Goal: Information Seeking & Learning: Understand process/instructions

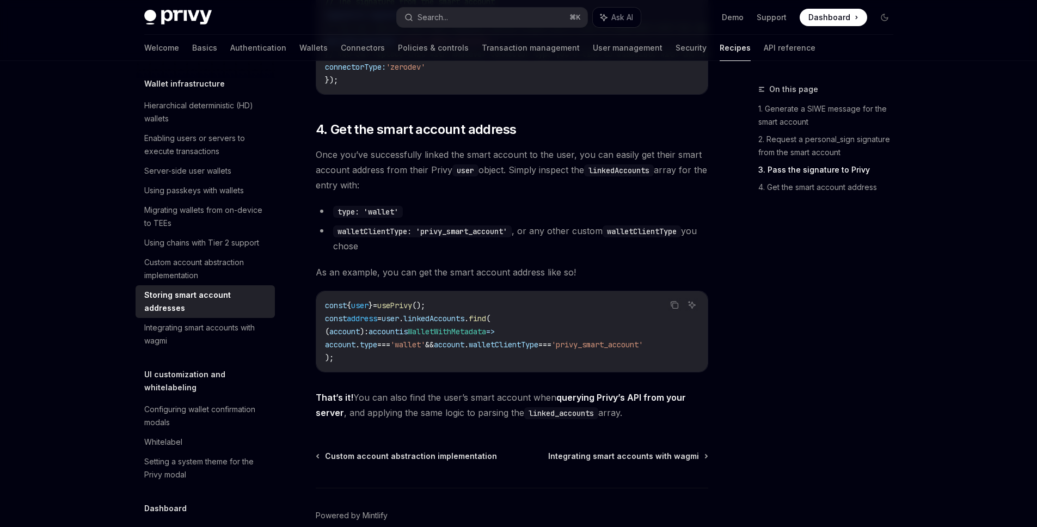
scroll to position [1592, 0]
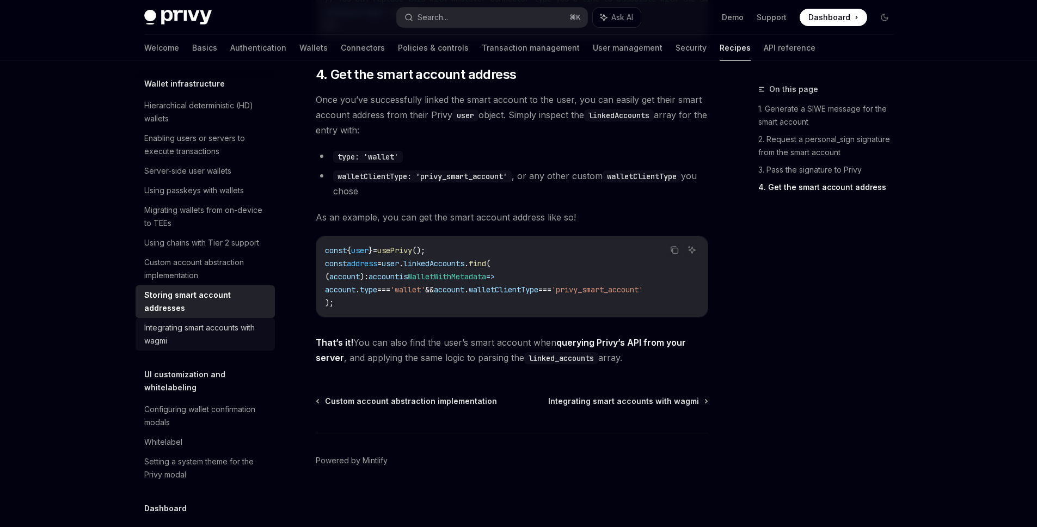
click at [236, 347] on div "Integrating smart accounts with wagmi" at bounding box center [206, 334] width 124 height 26
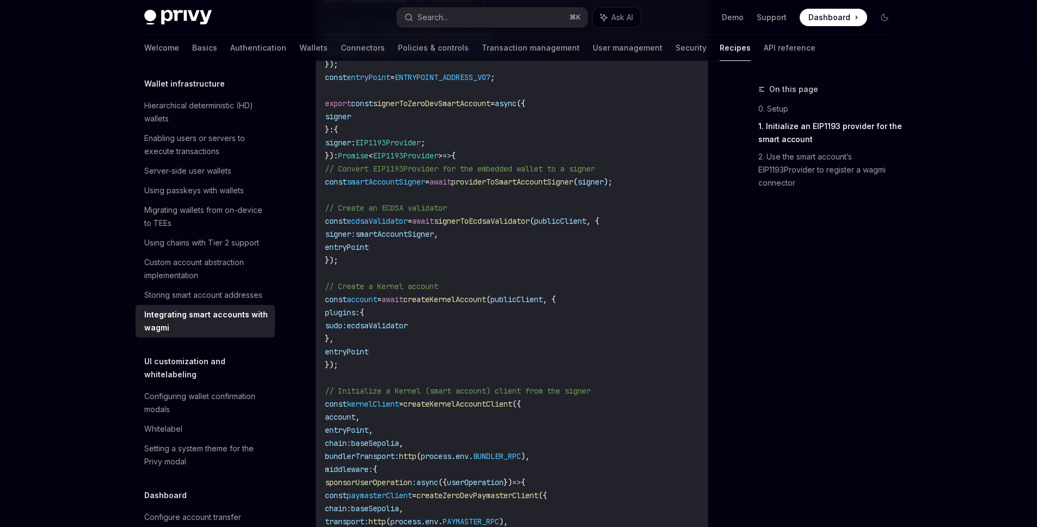
scroll to position [777, 0]
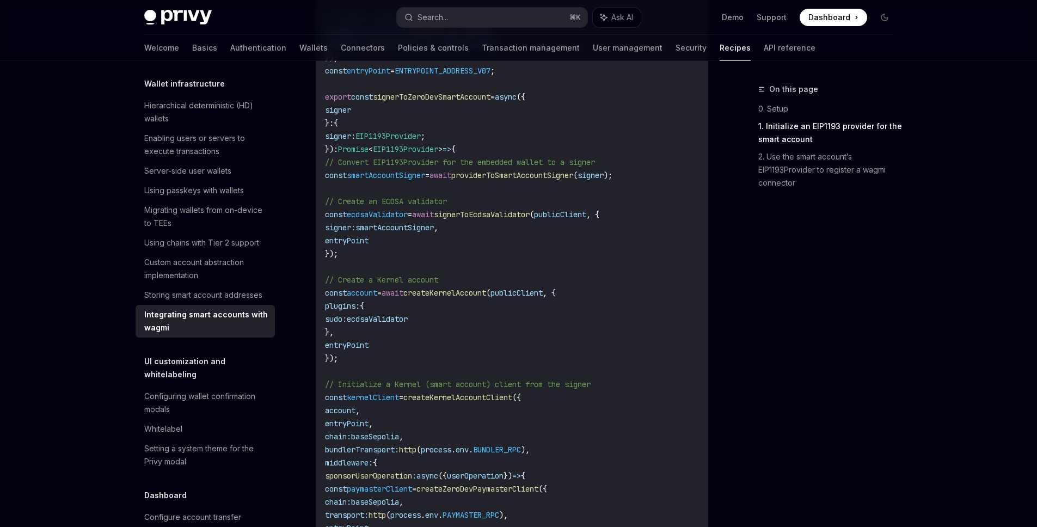
click at [463, 296] on span "createKernelAccount" at bounding box center [444, 293] width 83 height 10
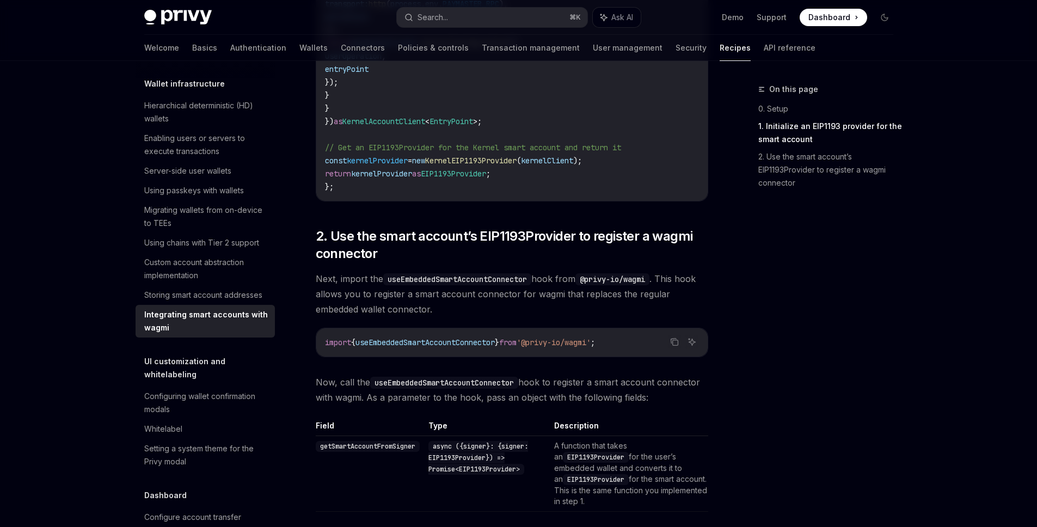
scroll to position [1272, 0]
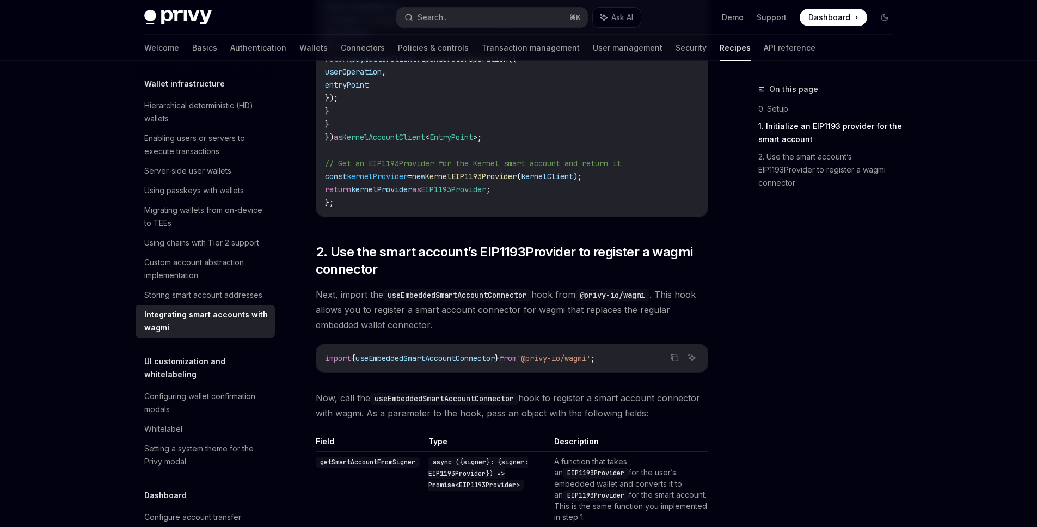
click at [469, 315] on span "Next, import the useEmbeddedSmartAccountConnector hook from @privy-io/wagmi . T…" at bounding box center [512, 310] width 392 height 46
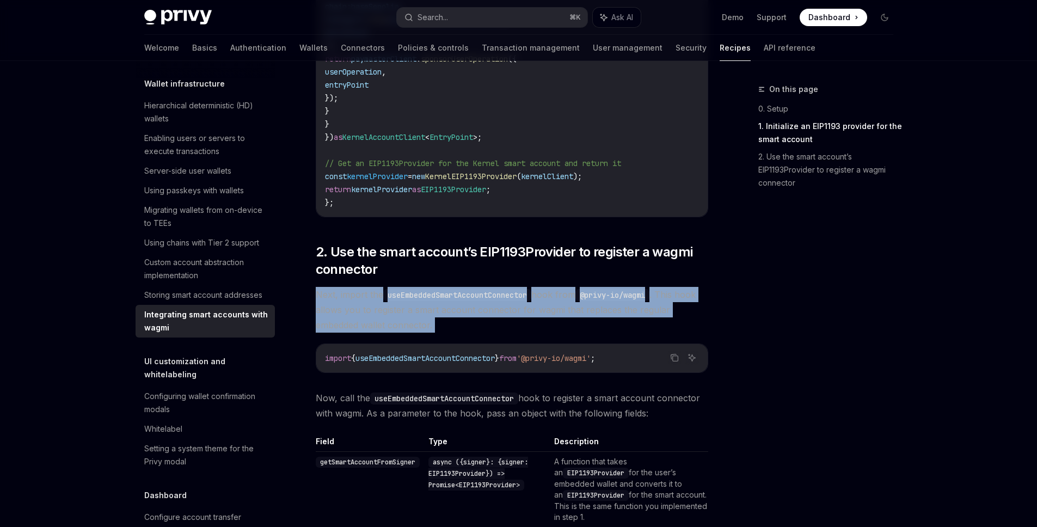
click at [469, 315] on span "Next, import the useEmbeddedSmartAccountConnector hook from @privy-io/wagmi . T…" at bounding box center [512, 310] width 392 height 46
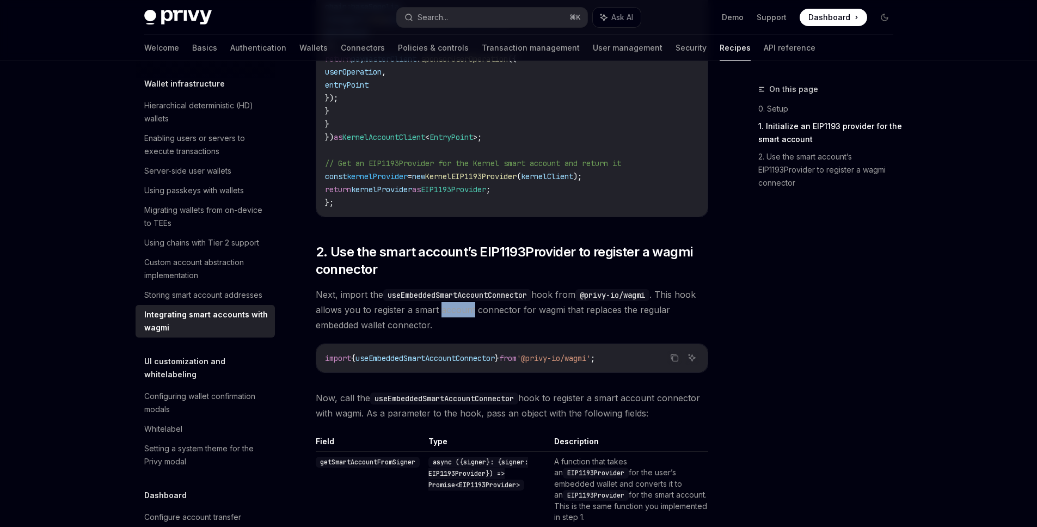
click at [469, 315] on span "Next, import the useEmbeddedSmartAccountConnector hook from @privy-io/wagmi . T…" at bounding box center [512, 310] width 392 height 46
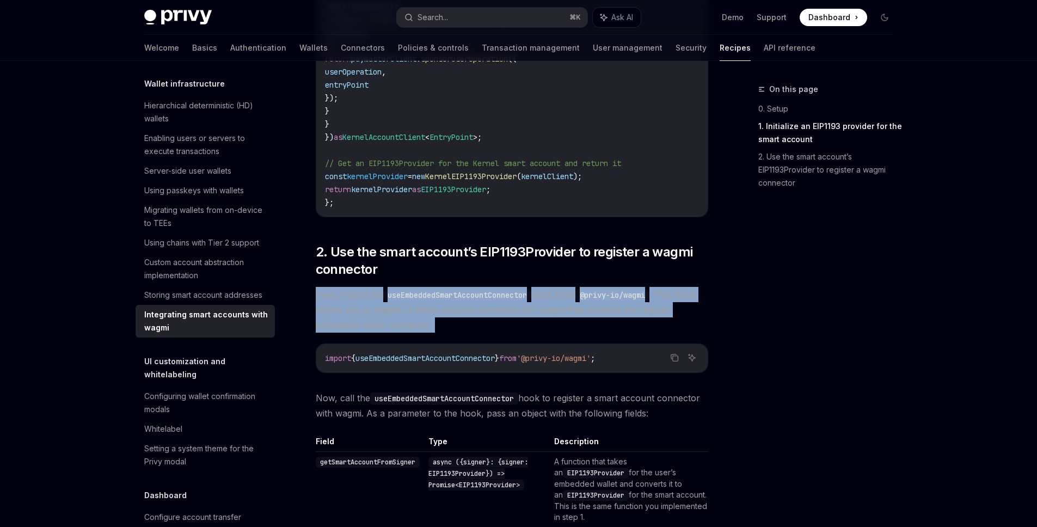
click at [469, 315] on span "Next, import the useEmbeddedSmartAccountConnector hook from @privy-io/wagmi . T…" at bounding box center [512, 310] width 392 height 46
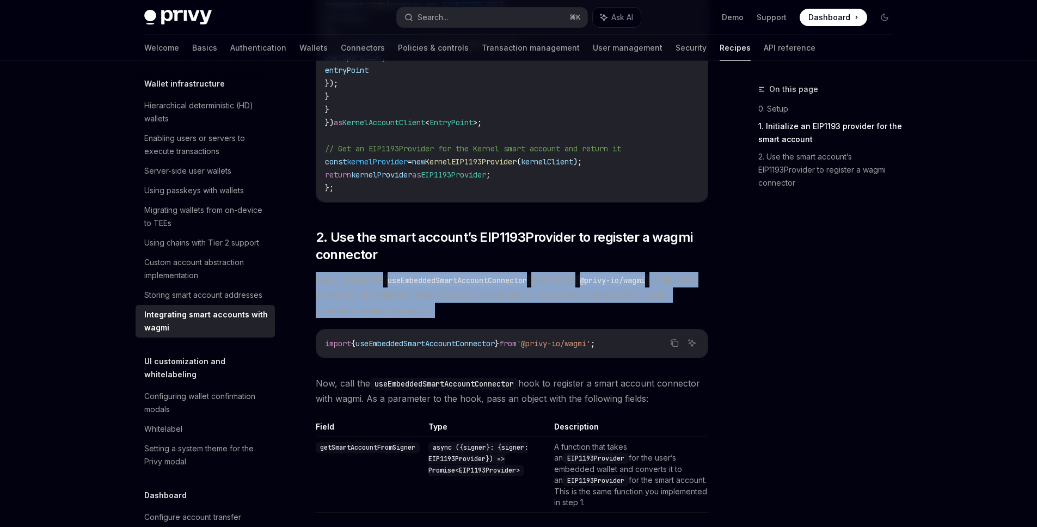
scroll to position [1288, 0]
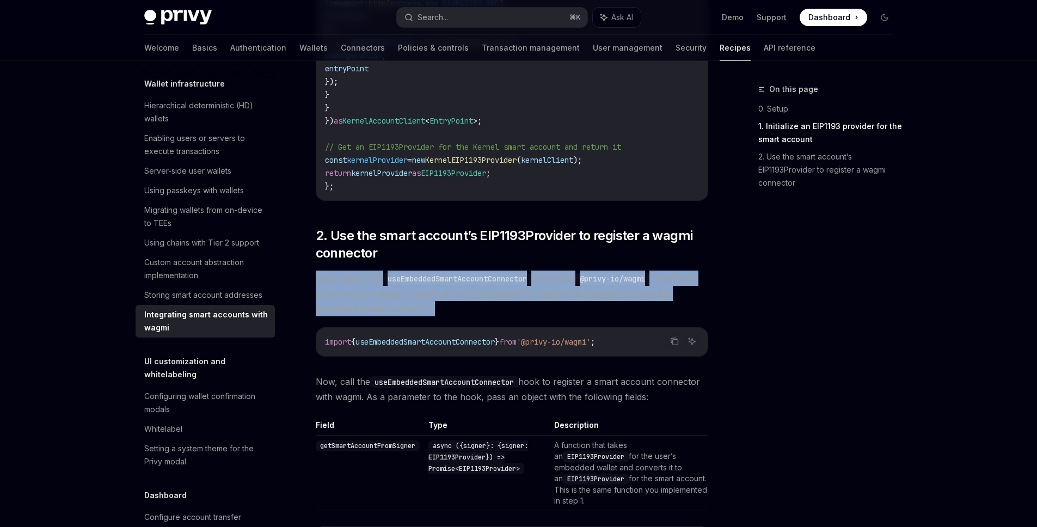
click at [469, 315] on span "Next, import the useEmbeddedSmartAccountConnector hook from @privy-io/wagmi . T…" at bounding box center [512, 293] width 392 height 46
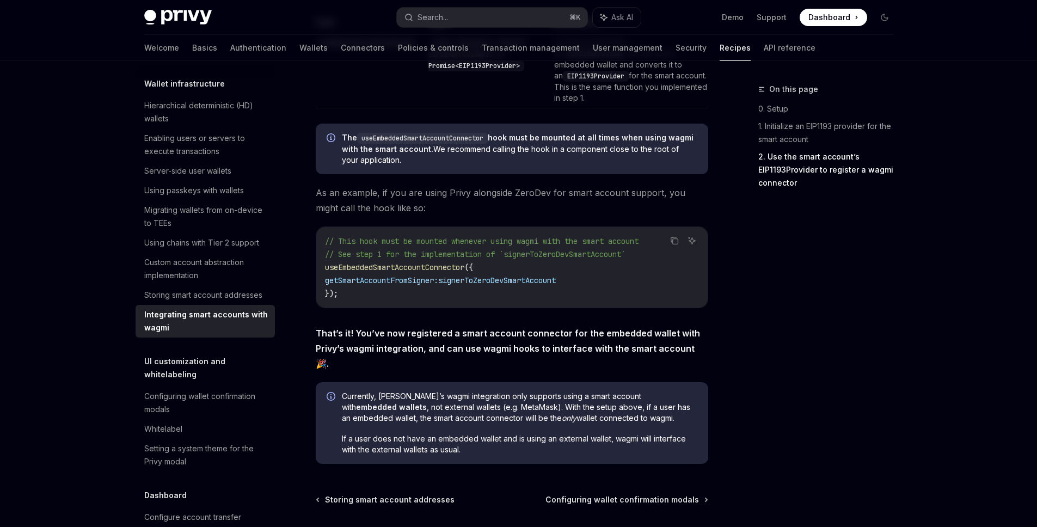
scroll to position [1695, 0]
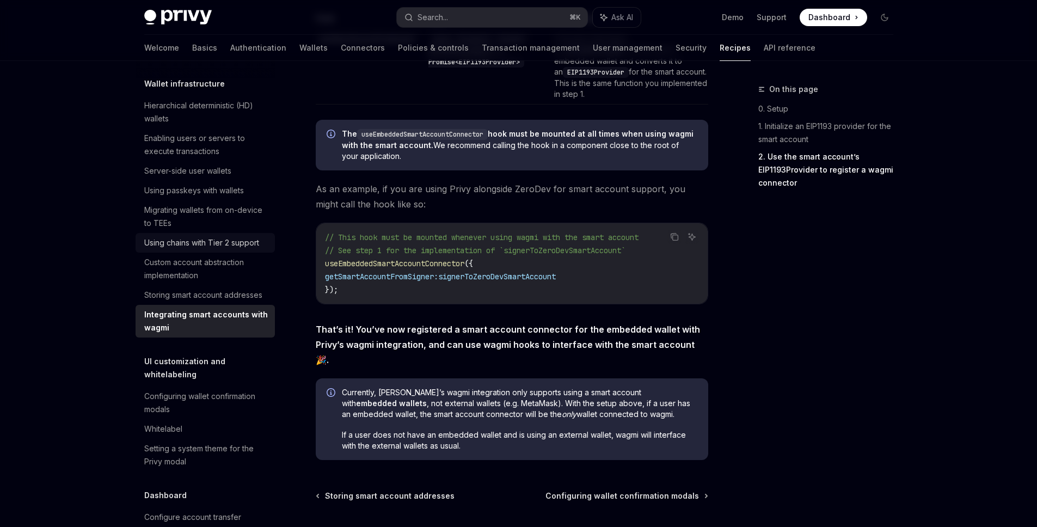
click at [226, 249] on div "Using chains with Tier 2 support" at bounding box center [201, 242] width 115 height 13
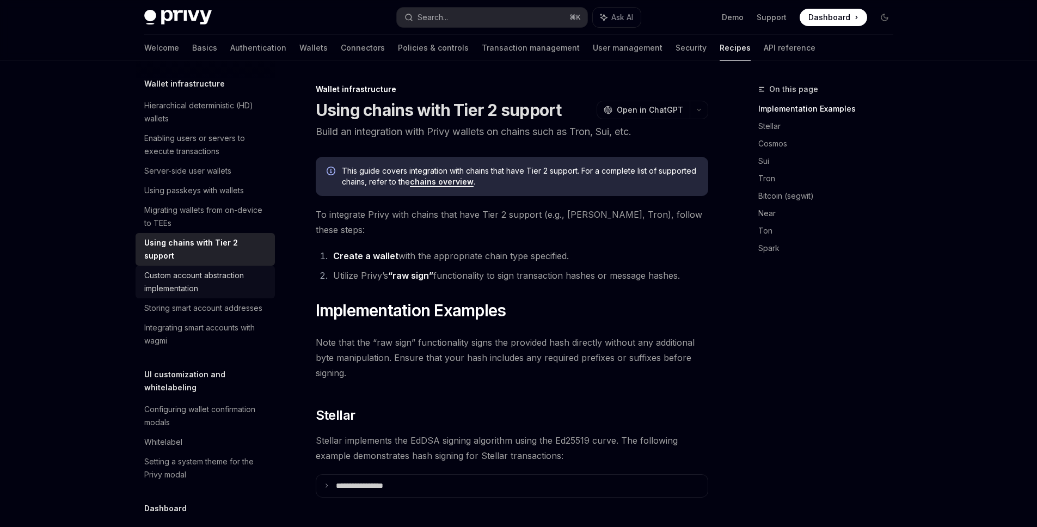
click at [234, 298] on link "Custom account abstraction implementation" at bounding box center [205, 282] width 139 height 33
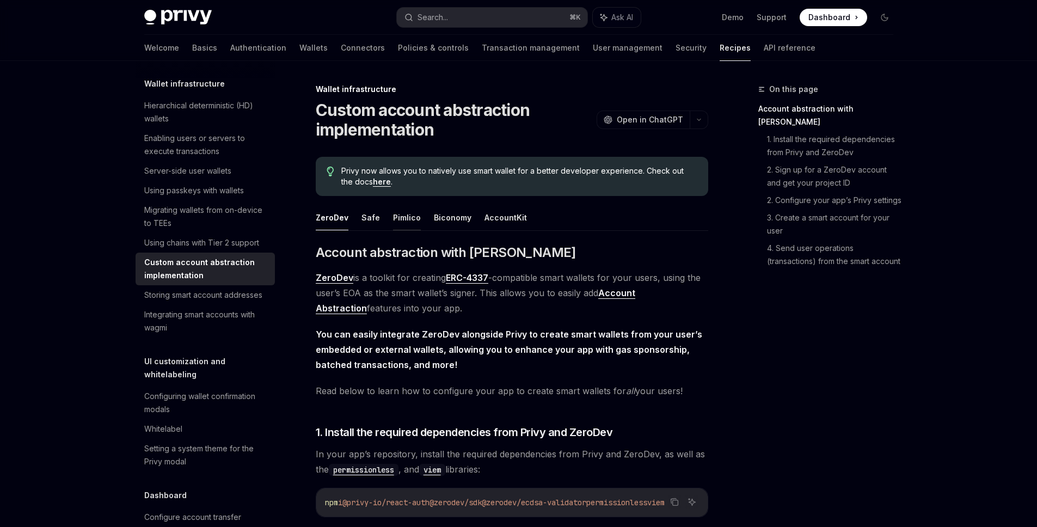
click at [394, 219] on button "Pimlico" at bounding box center [407, 218] width 28 height 26
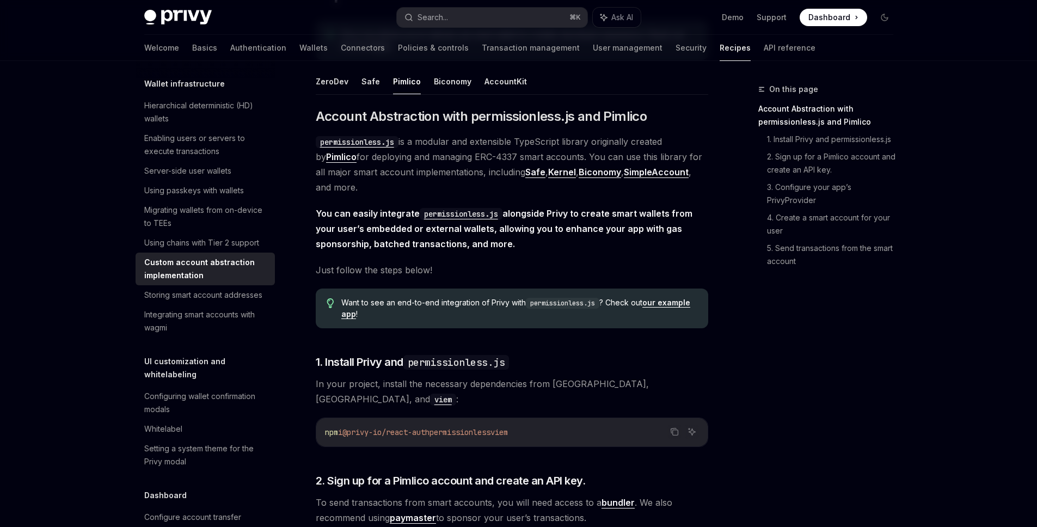
scroll to position [138, 0]
click at [365, 79] on button "Safe" at bounding box center [370, 80] width 19 height 26
type textarea "*"
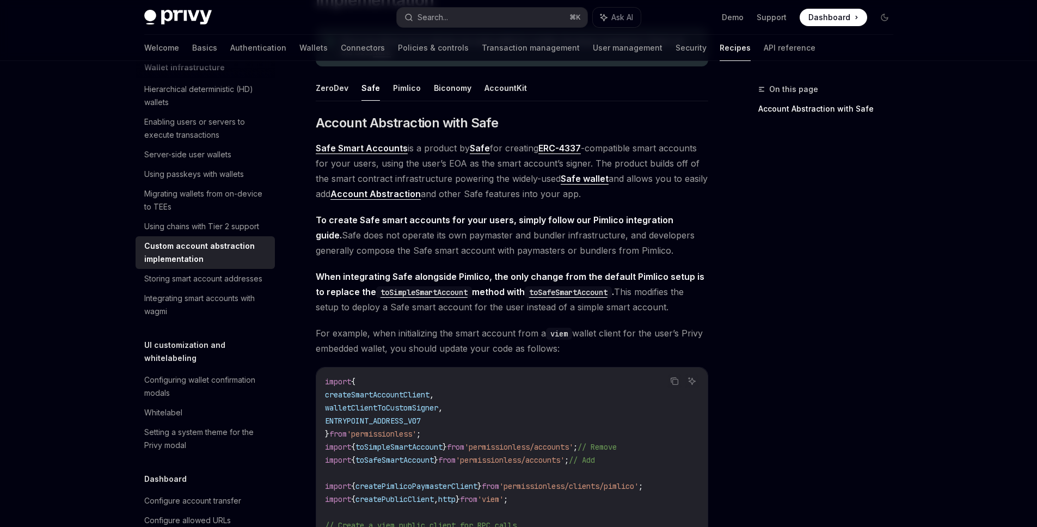
scroll to position [128, 0]
click at [436, 253] on span "To create Safe smart accounts for your users, simply follow our Pimlico integra…" at bounding box center [512, 236] width 392 height 46
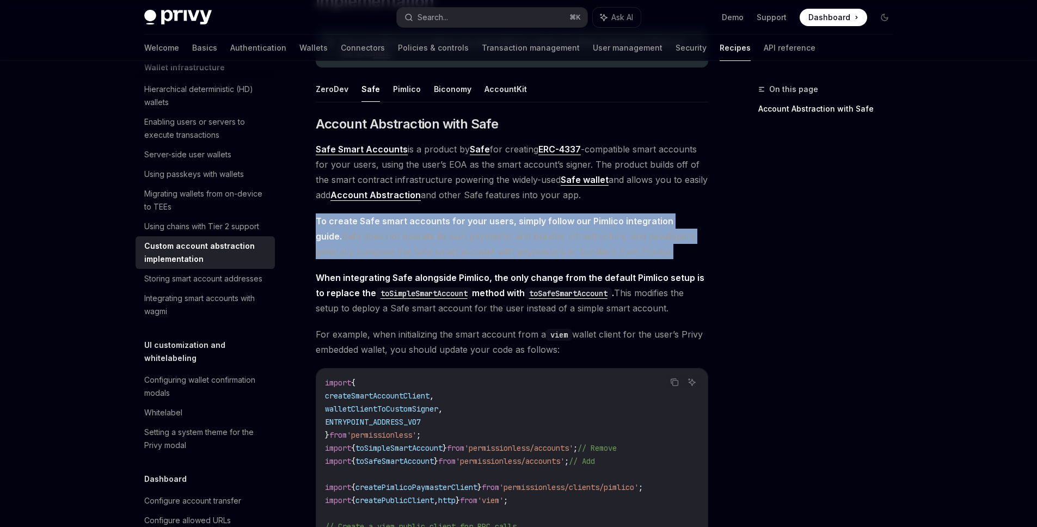
click at [436, 253] on span "To create Safe smart accounts for your users, simply follow our Pimlico integra…" at bounding box center [512, 236] width 392 height 46
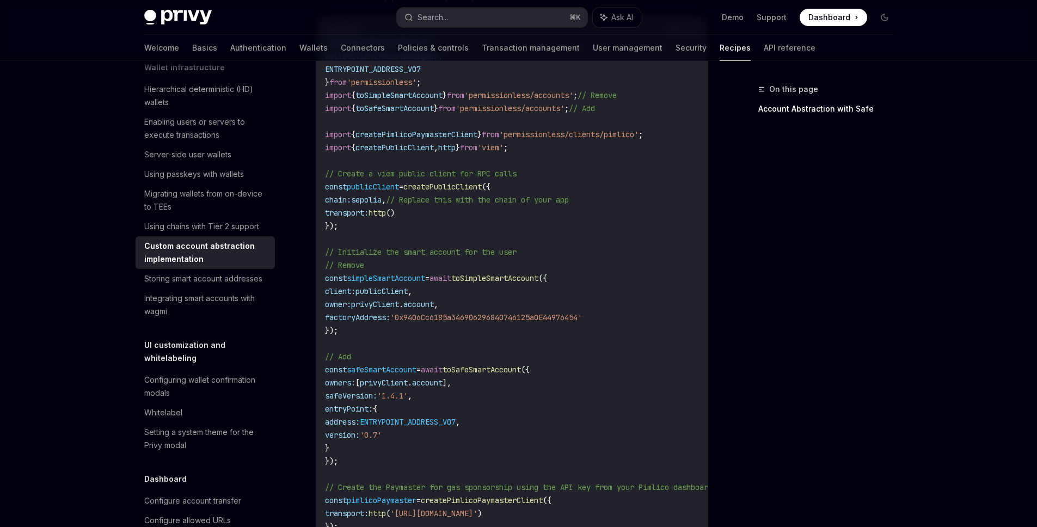
scroll to position [483, 0]
click at [372, 449] on code "import { createSmartAccountClient , walletClientToCustomSigner , ENTRYPOINT_ADD…" at bounding box center [575, 334] width 501 height 627
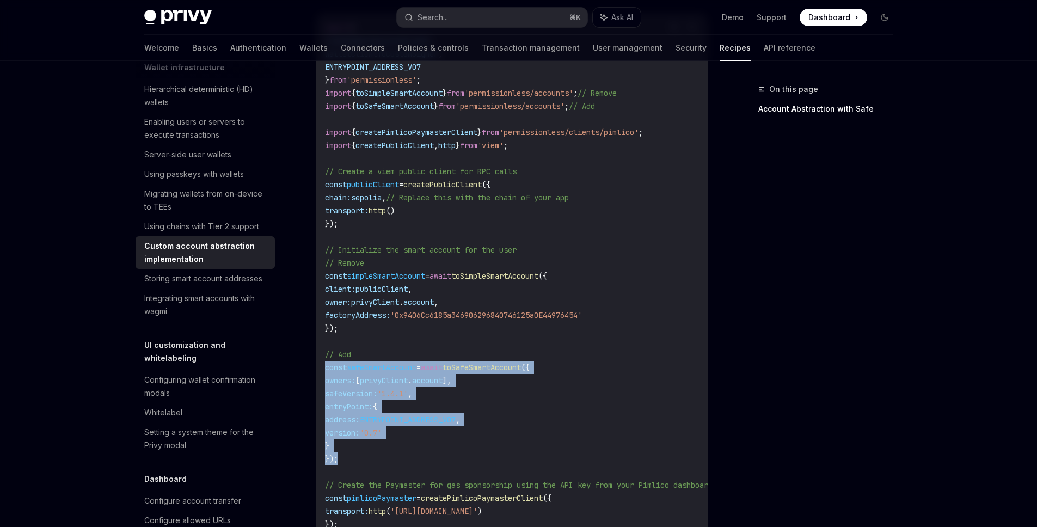
drag, startPoint x: 366, startPoint y: 460, endPoint x: 318, endPoint y: 364, distance: 107.1
click at [318, 364] on div "import { createSmartAccountClient , walletClientToCustomSigner , ENTRYPOINT_ADD…" at bounding box center [511, 335] width 391 height 642
copy code "const safeSmartAccount = await toSafeSmartAccount ({ owners: [ privyClient . ac…"
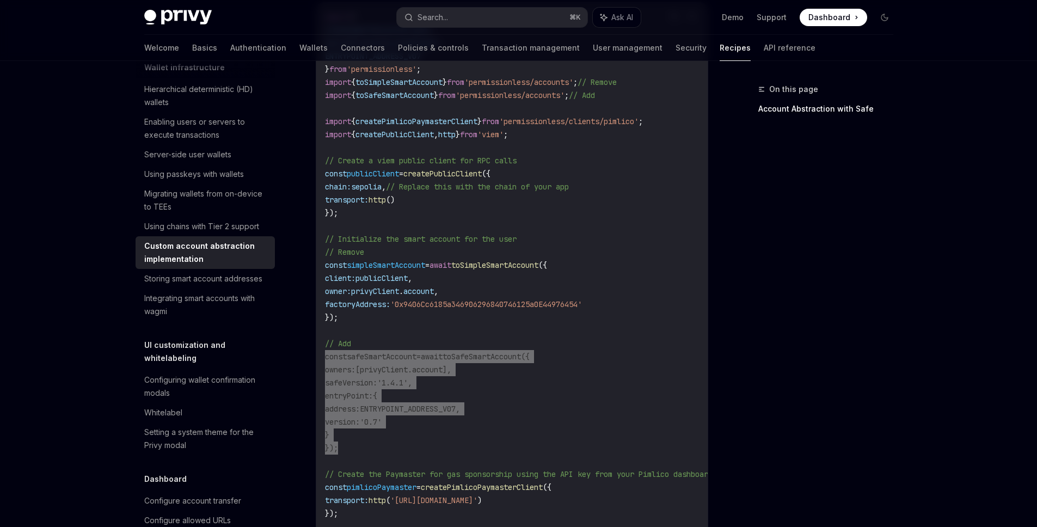
scroll to position [498, 0]
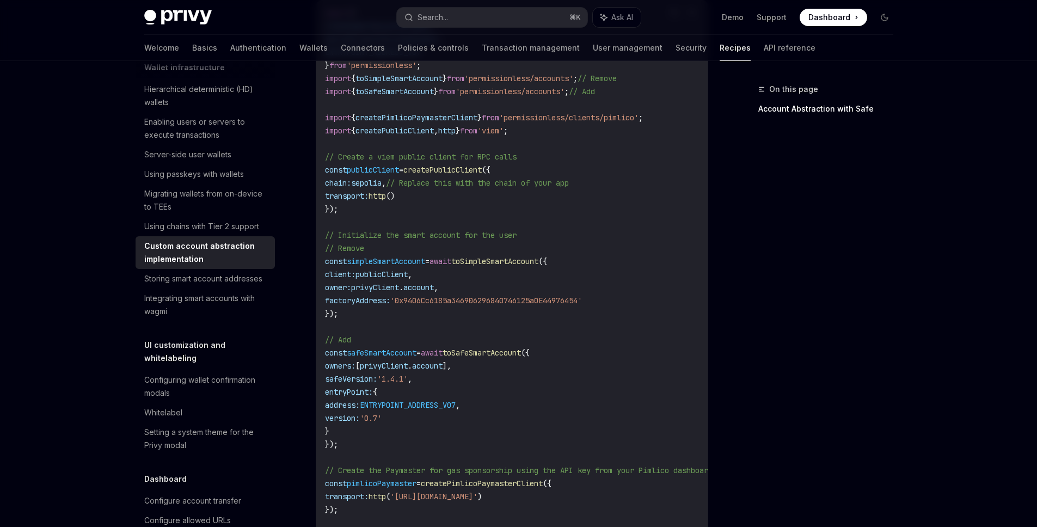
click at [650, 231] on code "import { createSmartAccountClient , walletClientToCustomSigner , ENTRYPOINT_ADD…" at bounding box center [575, 320] width 501 height 627
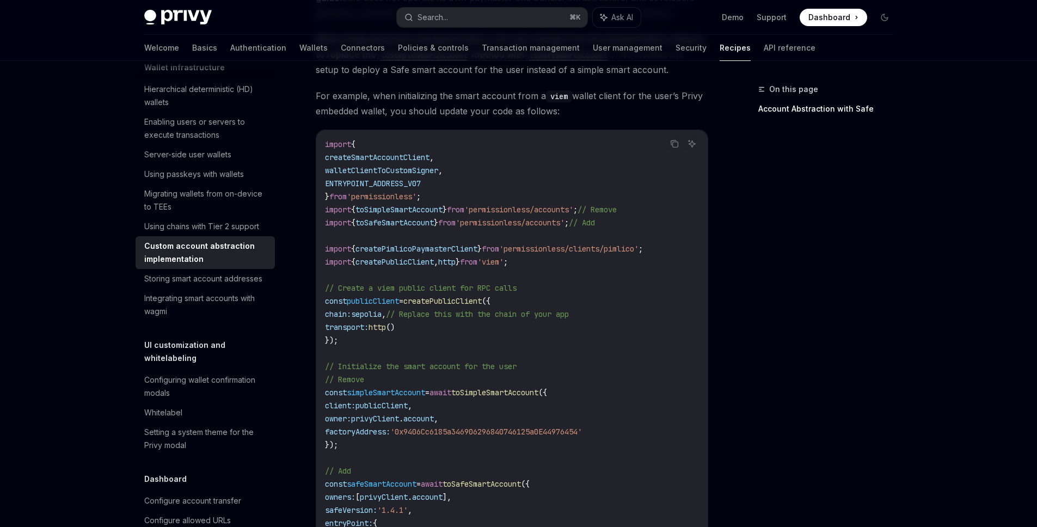
scroll to position [351, 0]
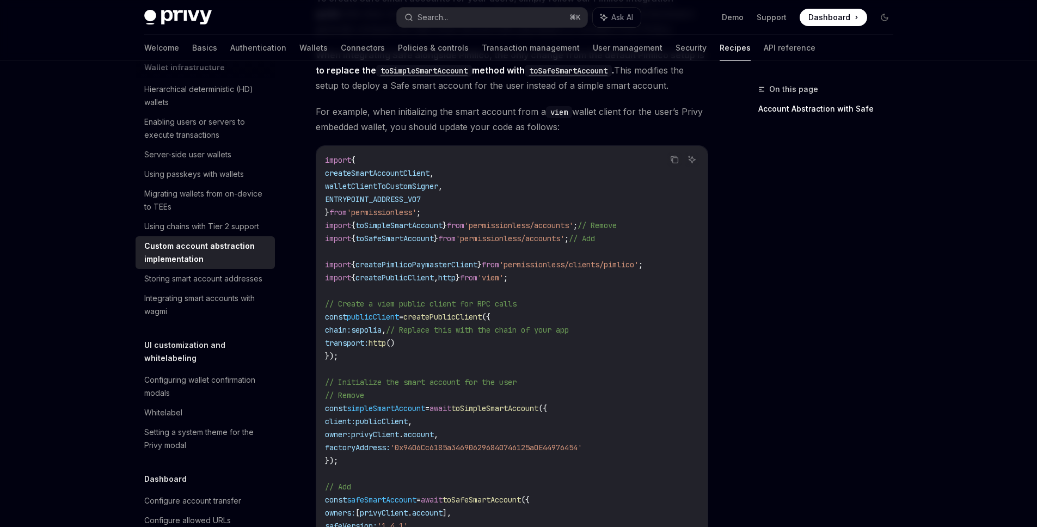
click at [443, 211] on code "import { createSmartAccountClient , walletClientToCustomSigner , ENTRYPOINT_ADD…" at bounding box center [575, 466] width 501 height 627
click at [421, 199] on span "ENTRYPOINT_ADDRESS_V07" at bounding box center [373, 199] width 96 height 10
copy span "ENTRYPOINT_ADDRESS_V07"
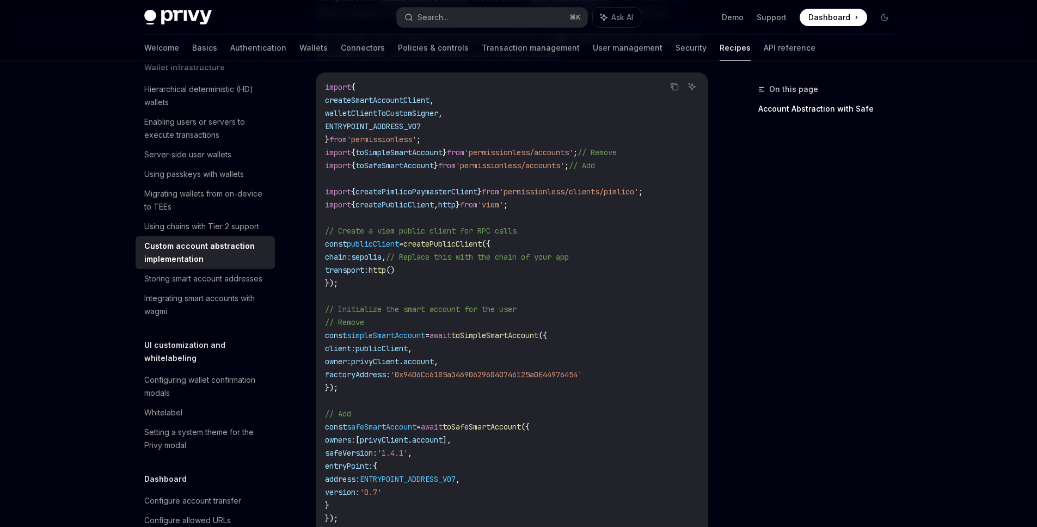
scroll to position [461, 0]
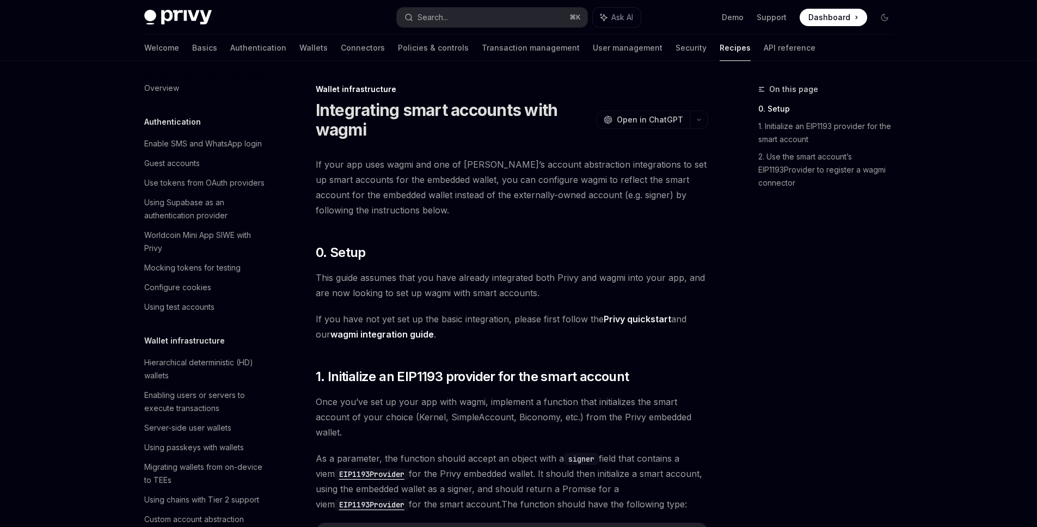
scroll to position [336, 0]
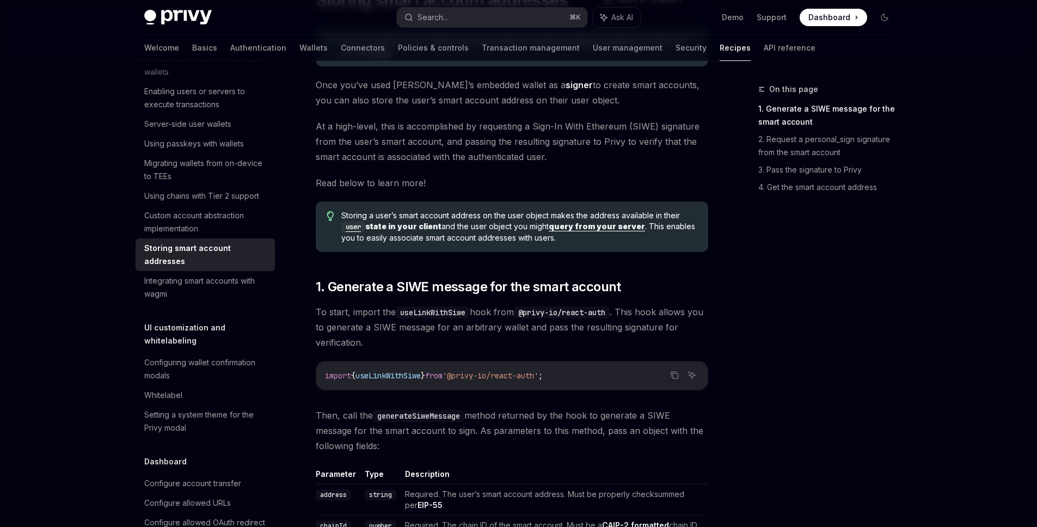
scroll to position [103, 0]
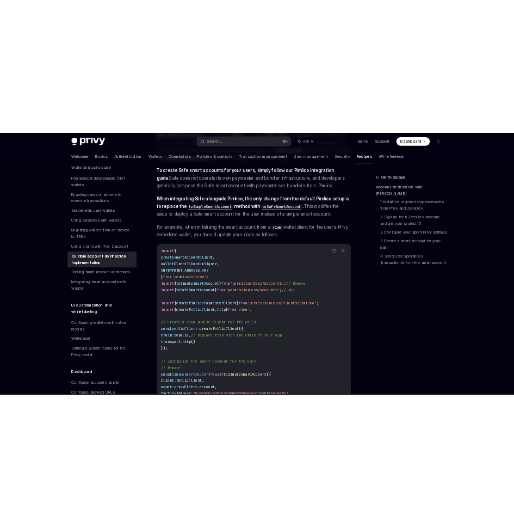
scroll to position [352, 0]
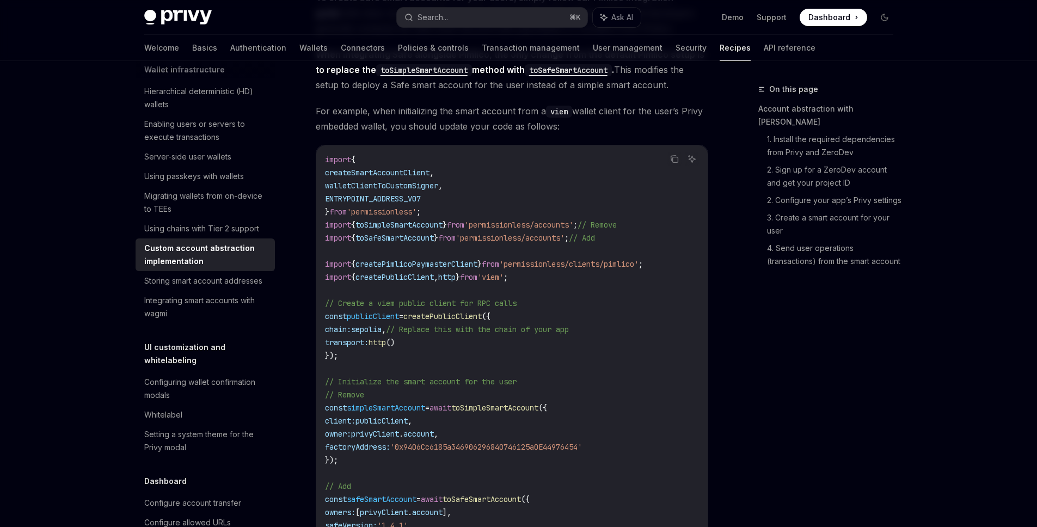
type textarea "*"
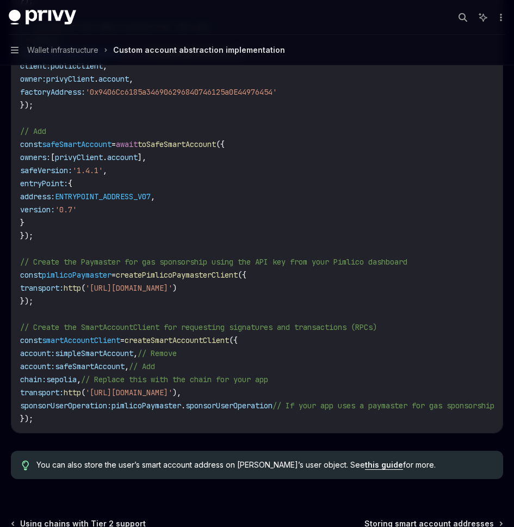
scroll to position [479, 0]
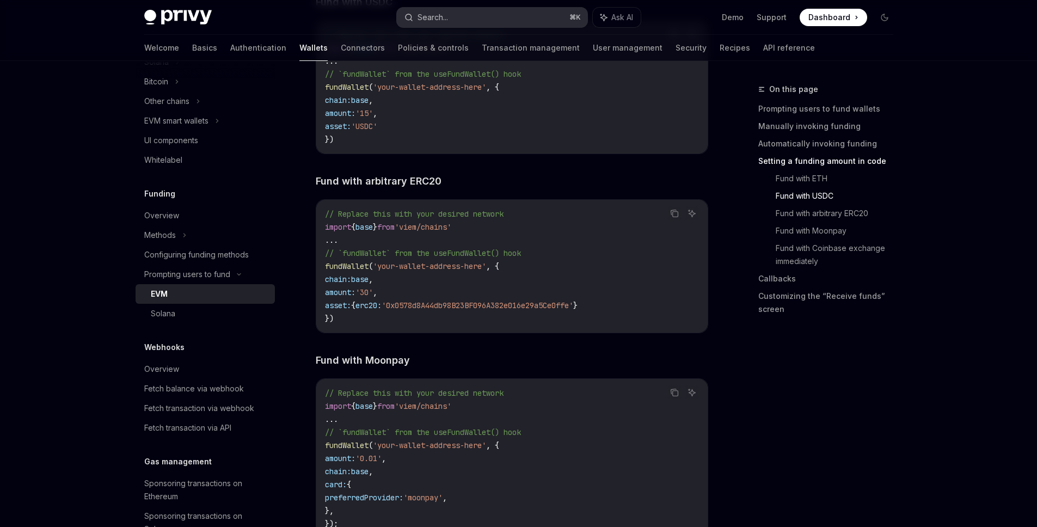
scroll to position [1732, 0]
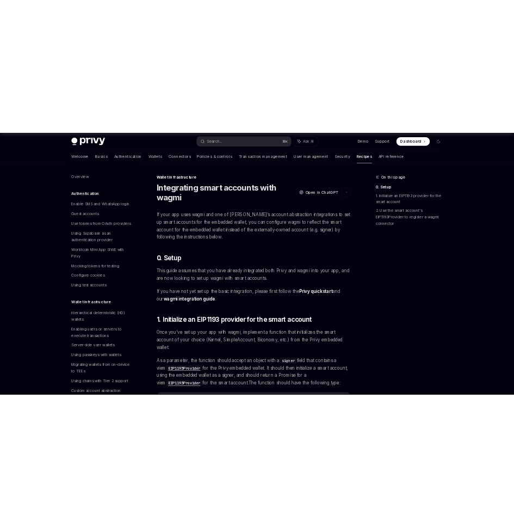
scroll to position [336, 0]
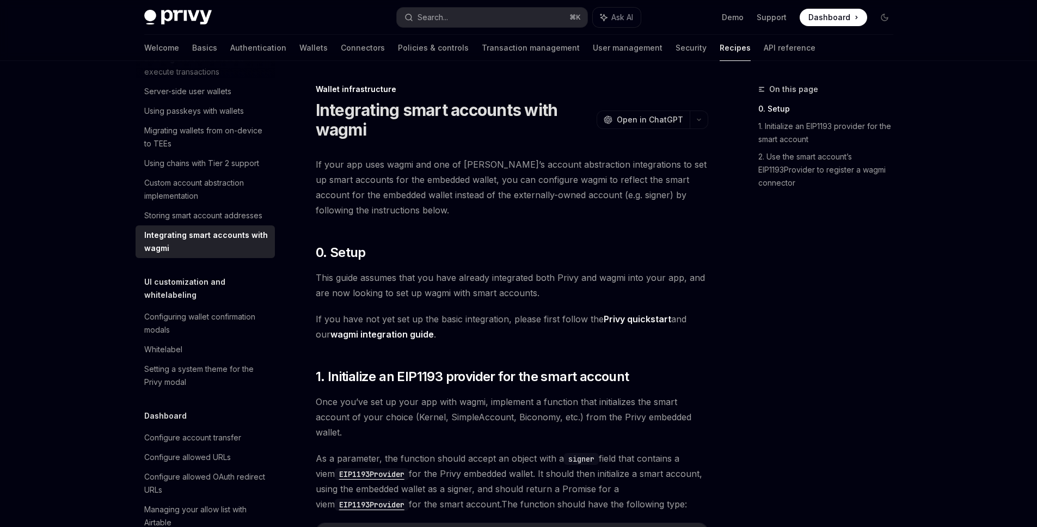
type textarea "*"
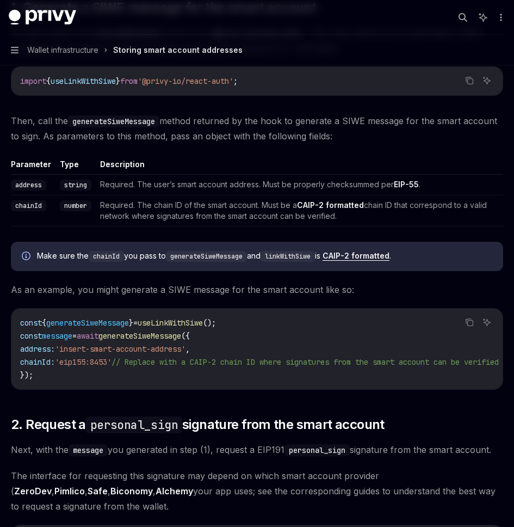
scroll to position [372, 0]
click at [254, 133] on span "Then, call the generateSiweMessage method returned by the hook to generate a SI…" at bounding box center [257, 128] width 493 height 30
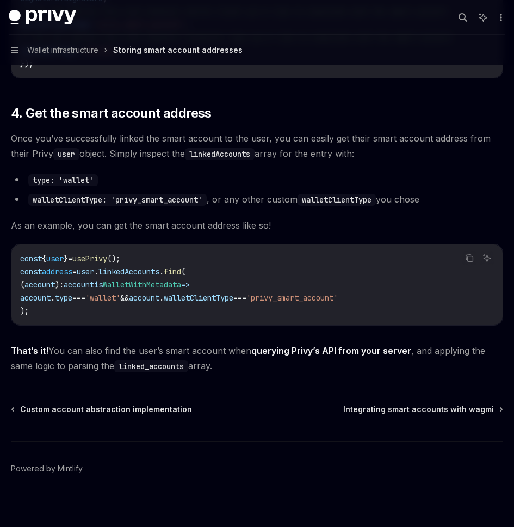
scroll to position [1406, 0]
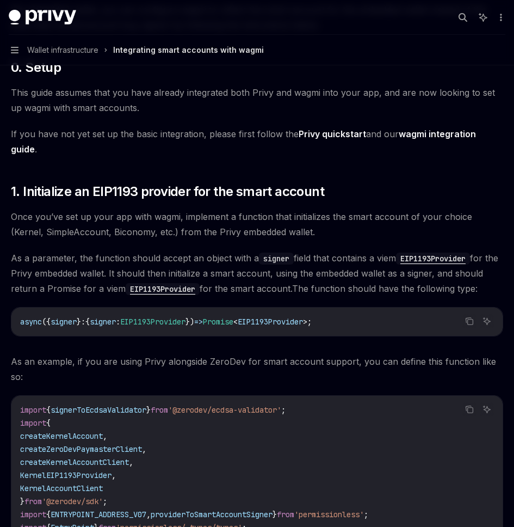
scroll to position [151, 0]
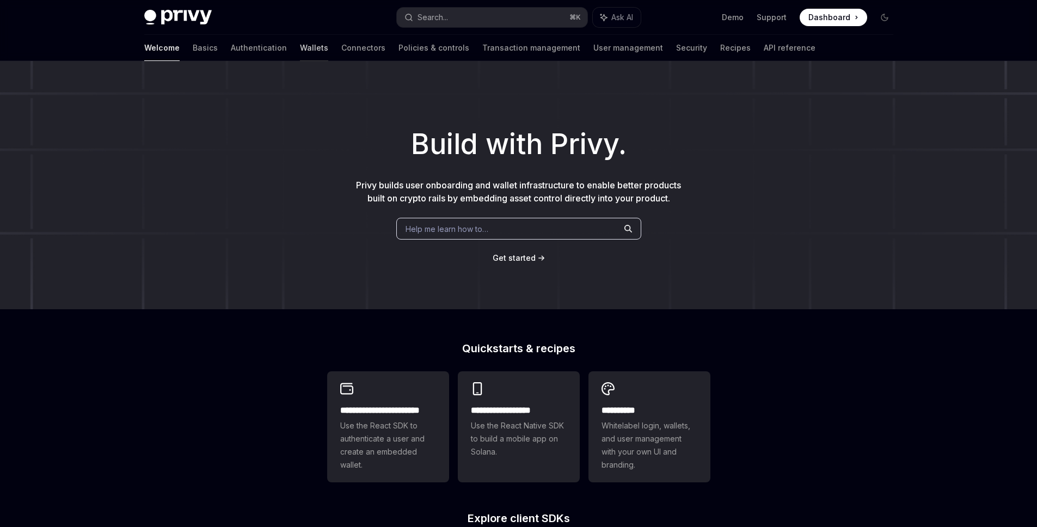
click at [300, 38] on link "Wallets" at bounding box center [314, 48] width 28 height 26
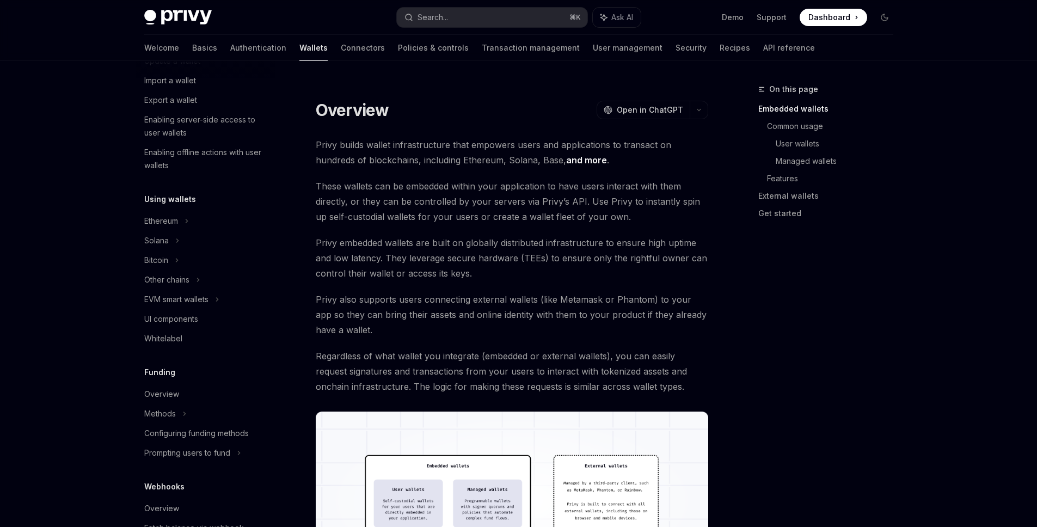
scroll to position [205, 0]
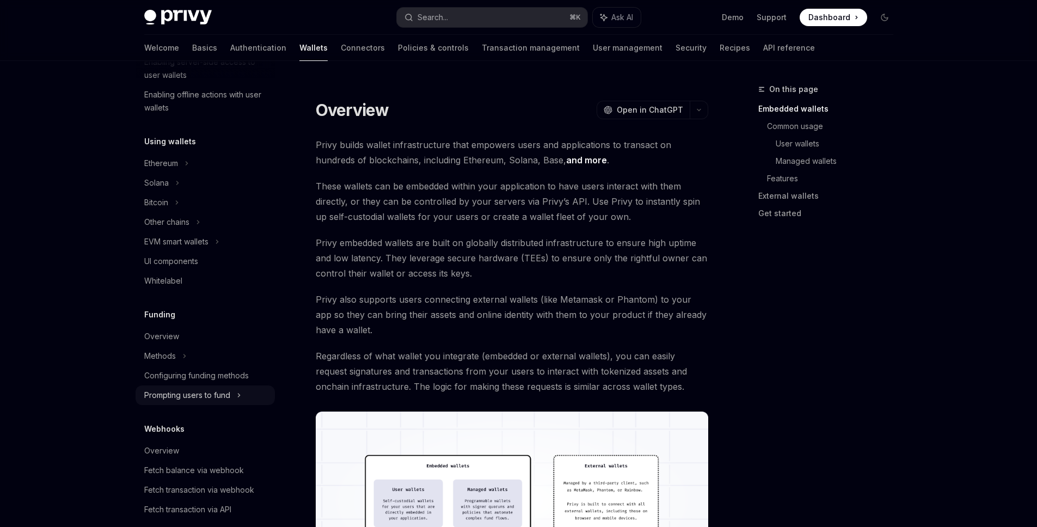
click at [185, 229] on div "Prompting users to fund" at bounding box center [166, 222] width 45 height 13
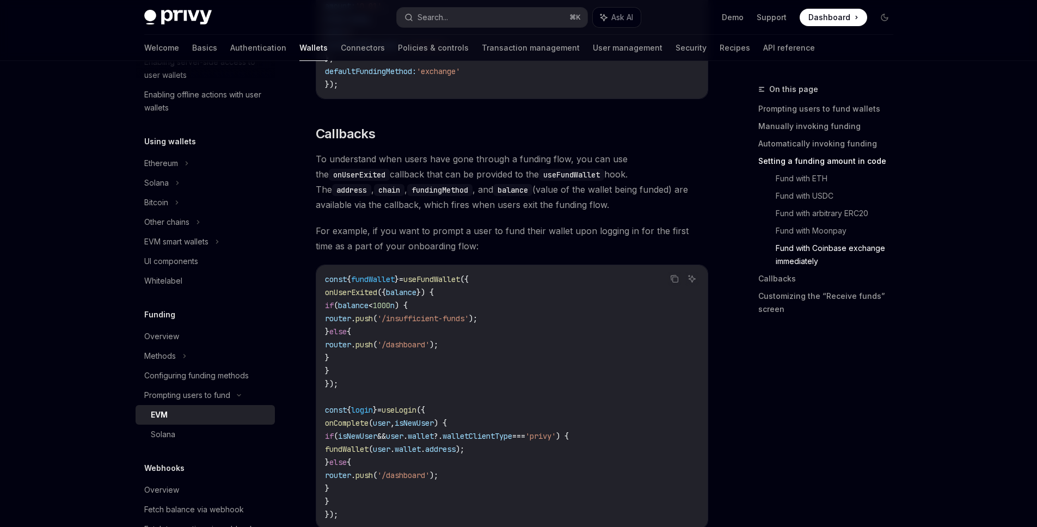
scroll to position [2387, 0]
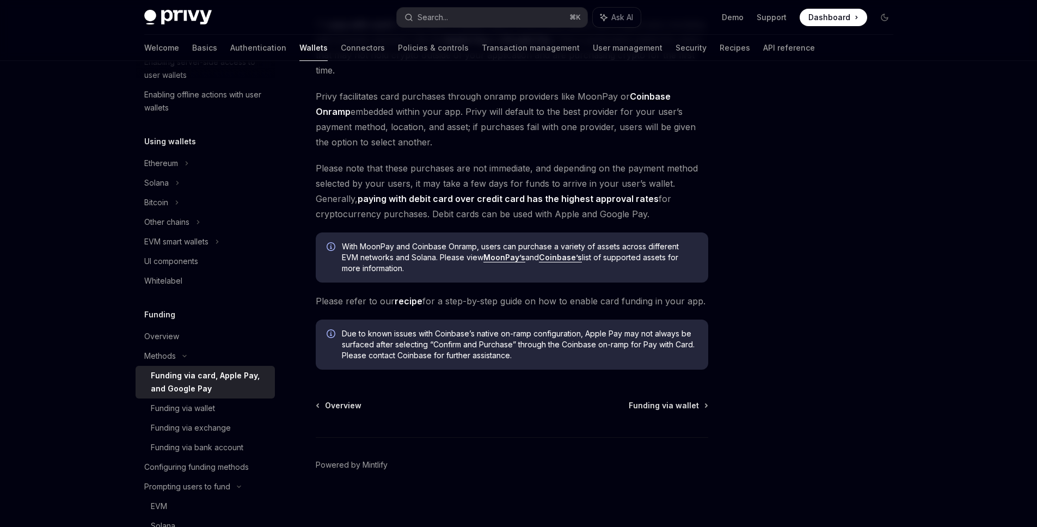
scroll to position [137, 0]
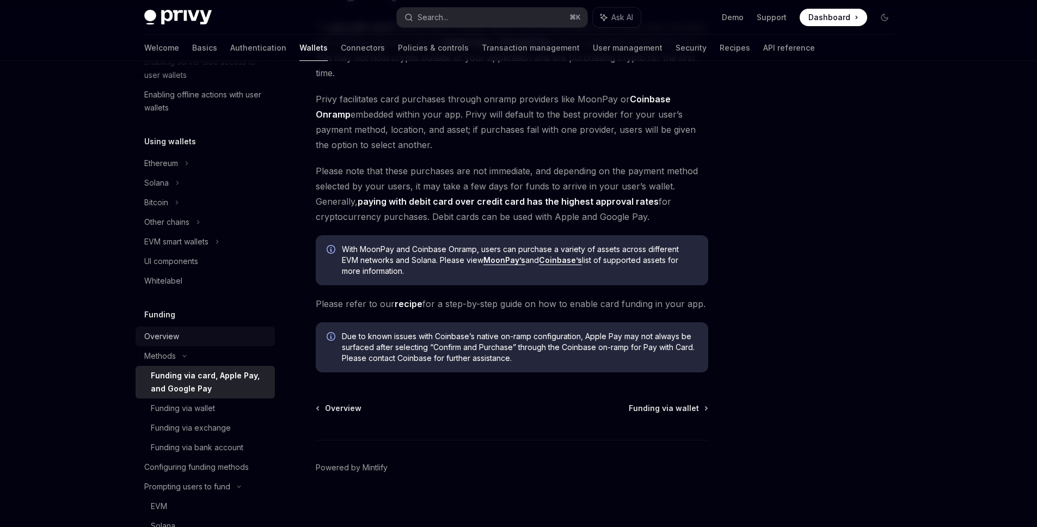
click at [195, 336] on div "Overview" at bounding box center [206, 336] width 124 height 13
type textarea "*"
